Goal: Task Accomplishment & Management: Use online tool/utility

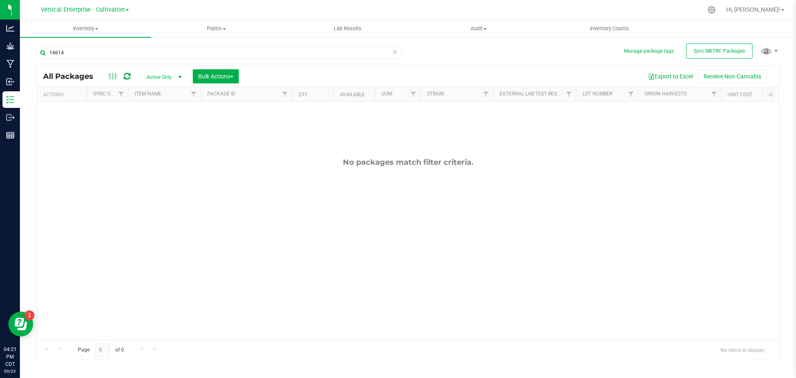
type input "14614"
click at [734, 41] on div "14614 All Packages Active Only Active Only Lab Samples Locked All External Inte…" at bounding box center [407, 199] width 743 height 321
click at [747, 53] on button "Sync METRC Packages" at bounding box center [719, 51] width 66 height 15
click at [89, 9] on span "Vertical Enterprise - Cultivation" at bounding box center [83, 9] width 84 height 7
click at [80, 44] on link "Vertical Enterprise - Manufacturing" at bounding box center [84, 40] width 121 height 11
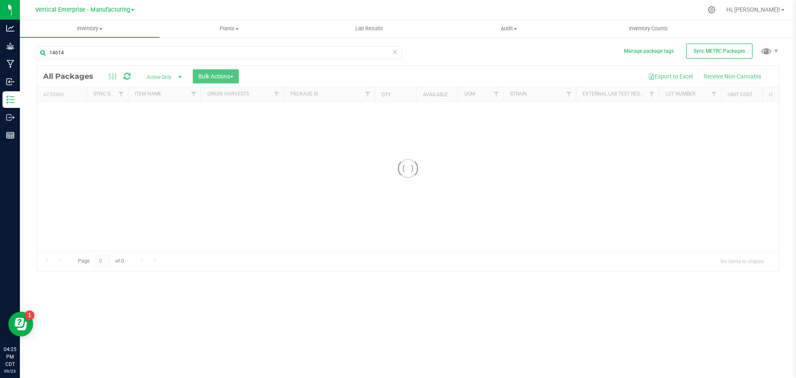
click at [74, 54] on input "14614" at bounding box center [218, 52] width 365 height 12
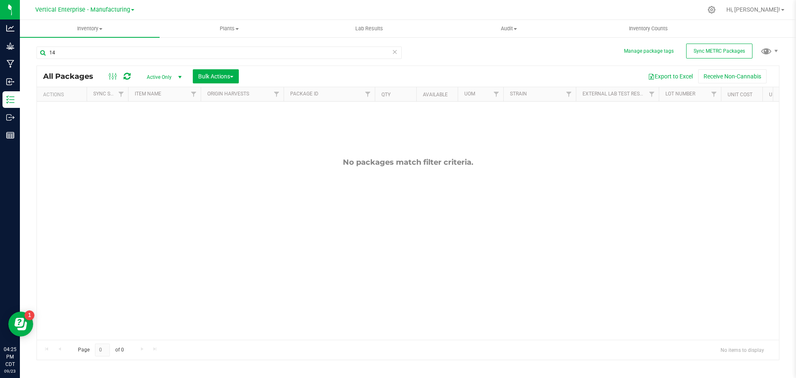
type input "1"
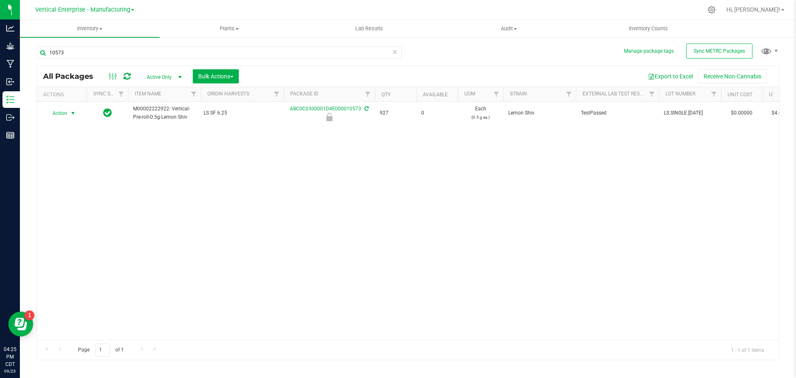
type input "10573"
click at [59, 111] on span "Action" at bounding box center [56, 113] width 22 height 12
click at [61, 205] on li "Unlock package" at bounding box center [72, 211] width 52 height 12
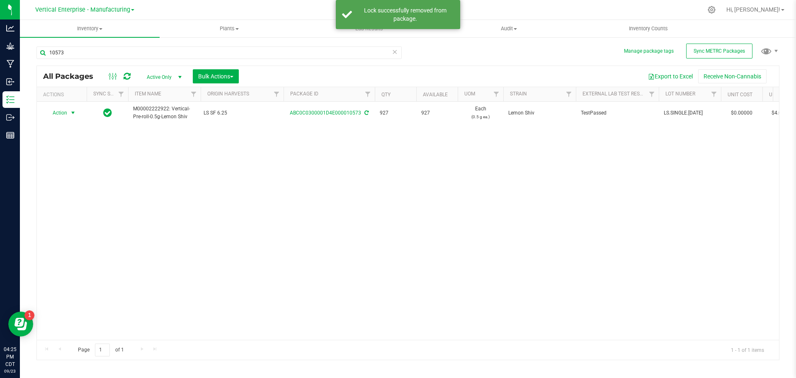
click at [61, 112] on span "Action" at bounding box center [56, 113] width 22 height 12
click at [74, 137] on li "Create package" at bounding box center [72, 139] width 52 height 12
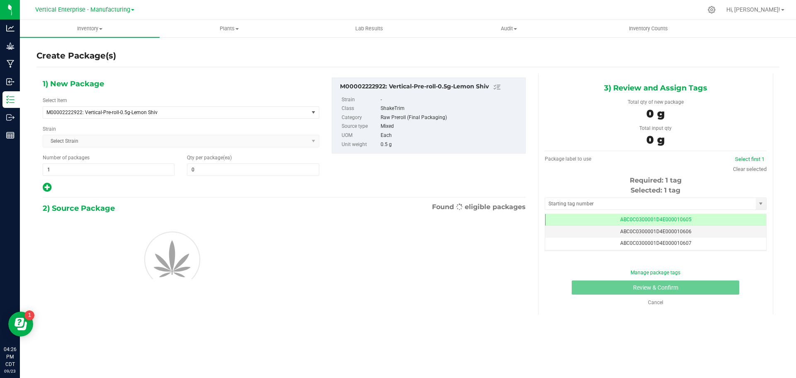
type input "0"
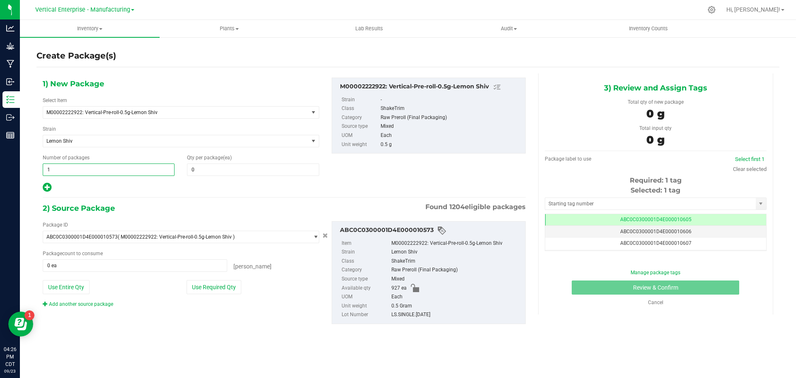
drag, startPoint x: 75, startPoint y: 174, endPoint x: 32, endPoint y: 172, distance: 43.1
click at [32, 172] on div "Create Package(s) 1) New Package Select Item M00002222922: Vertical-Pre-roll-0.…" at bounding box center [408, 165] width 776 height 259
type input "6"
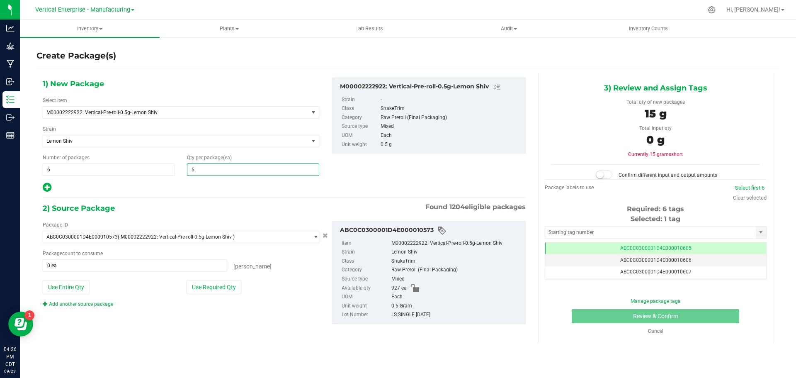
type input "50"
click at [210, 288] on button "Use Required Qty" at bounding box center [214, 287] width 55 height 14
type input "300 ea"
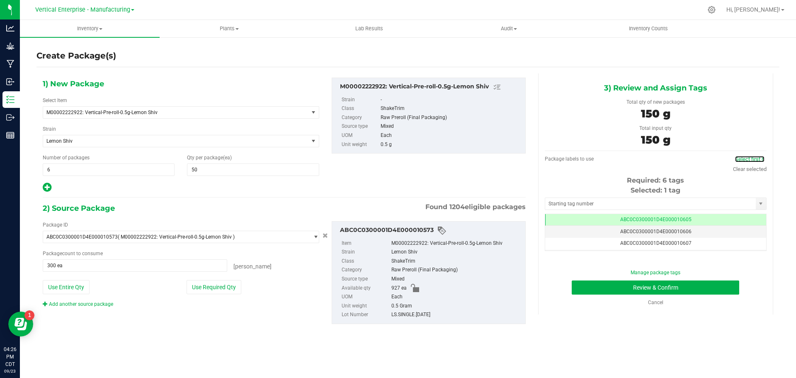
click at [739, 156] on link "Select first 6" at bounding box center [749, 159] width 29 height 6
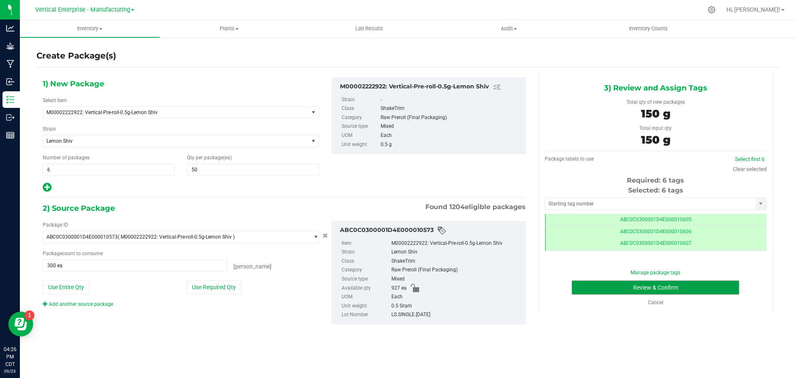
click at [662, 293] on button "Review & Confirm" at bounding box center [655, 287] width 167 height 14
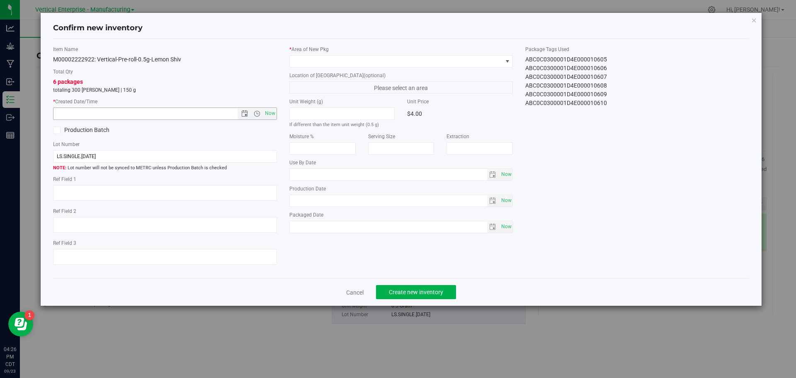
click at [264, 116] on span "Now" at bounding box center [270, 113] width 14 height 12
type input "[DATE] 4:26 PM"
click at [300, 64] on span at bounding box center [396, 62] width 213 height 12
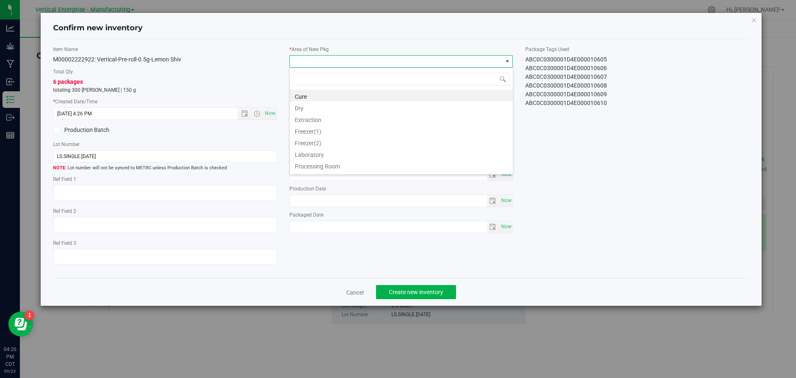
scroll to position [12, 224]
type input "va"
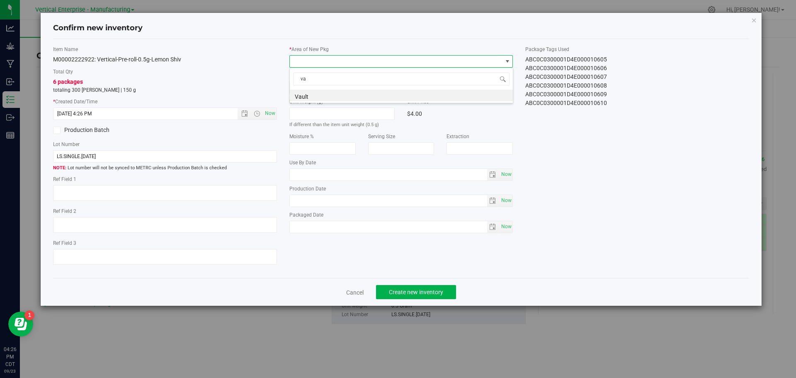
click at [313, 98] on li "Vault" at bounding box center [401, 96] width 223 height 12
click at [437, 293] on span "Create new inventory" at bounding box center [416, 291] width 54 height 7
